Goal: Go to known website: Access a specific website the user already knows

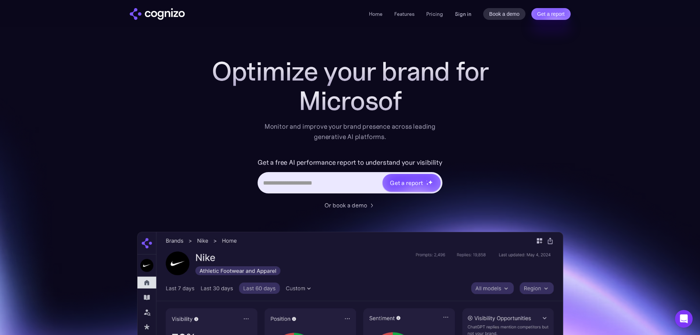
click at [463, 12] on link "Sign in" at bounding box center [463, 14] width 17 height 9
